Goal: Transaction & Acquisition: Purchase product/service

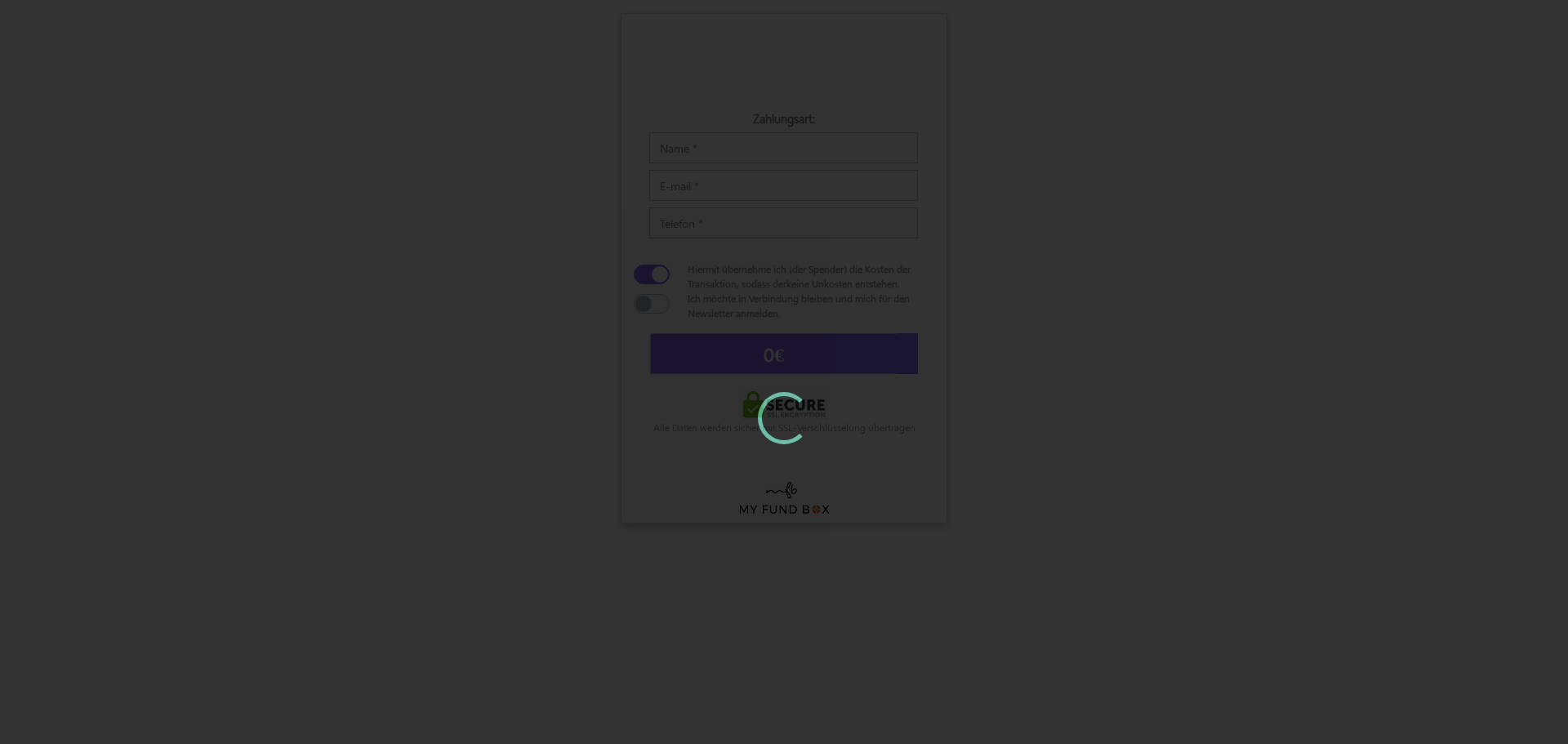
type input "5"
type input "5,58 €"
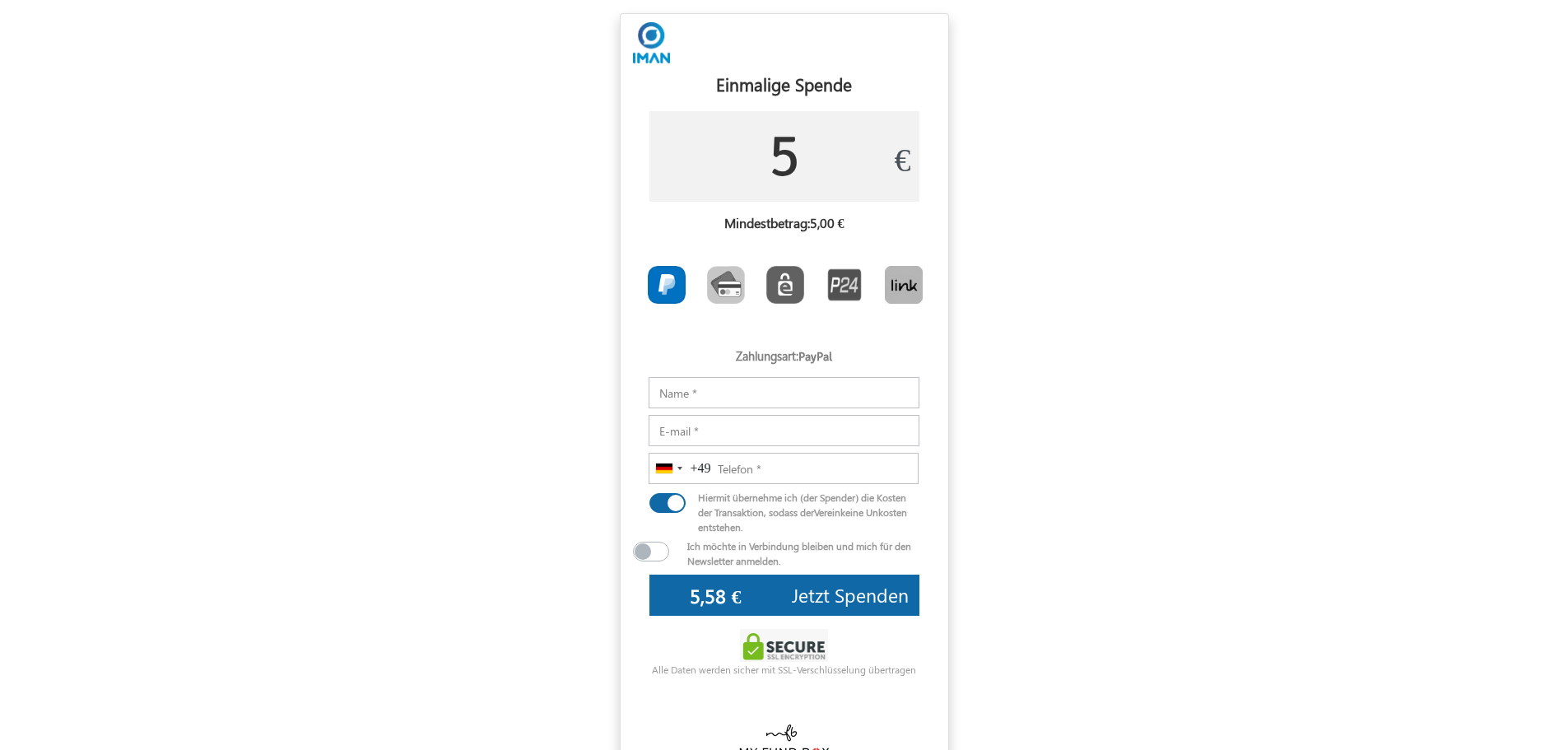
click at [818, 161] on input "5" at bounding box center [785, 156] width 270 height 91
drag, startPoint x: 818, startPoint y: 161, endPoint x: 707, endPoint y: 153, distance: 111.3
click at [707, 153] on input "5" at bounding box center [785, 156] width 270 height 91
type input "20"
type input "21,25 €"
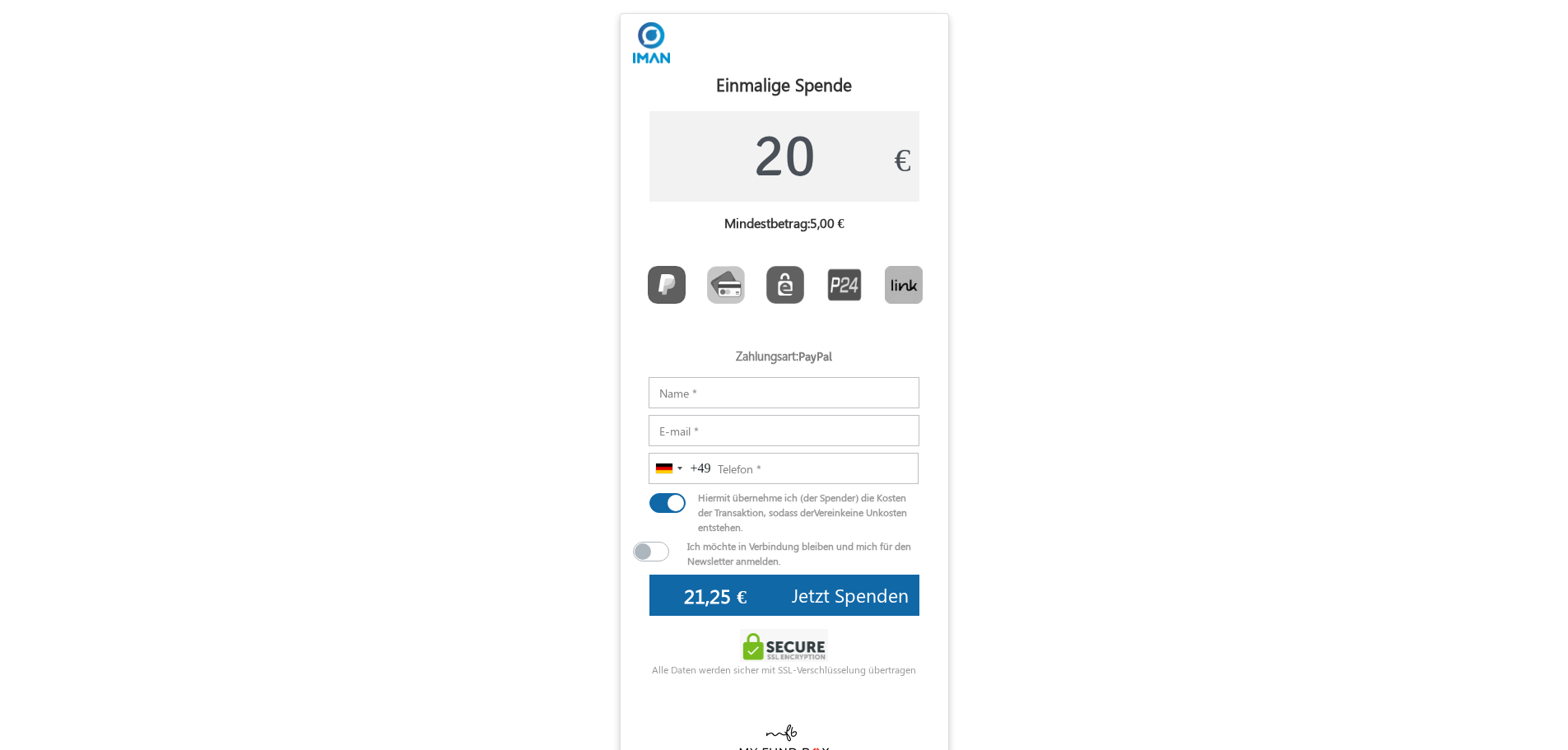
click at [428, 202] on form "USD GBP EUR EN ES NL Anpassen Dein Spendenbox × #1168a7 ▼ Change Accordion Slid…" at bounding box center [784, 390] width 1568 height 753
click at [726, 398] on input "Notizen" at bounding box center [784, 393] width 270 height 31
click at [722, 398] on input "Notizen" at bounding box center [784, 393] width 270 height 31
